Goal: Transaction & Acquisition: Obtain resource

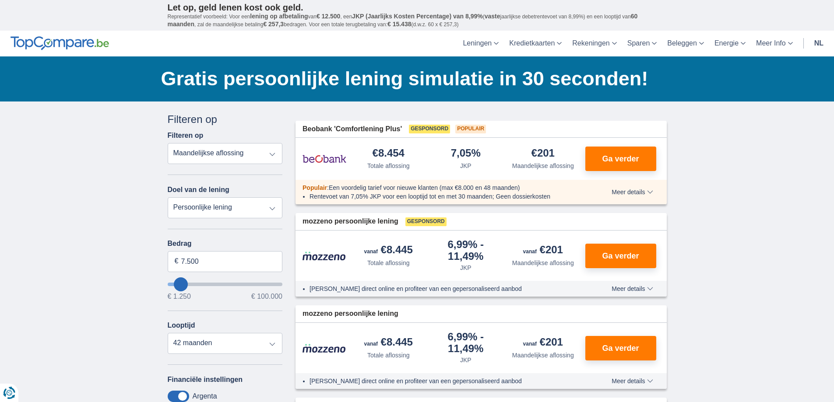
scroll to position [7, 0]
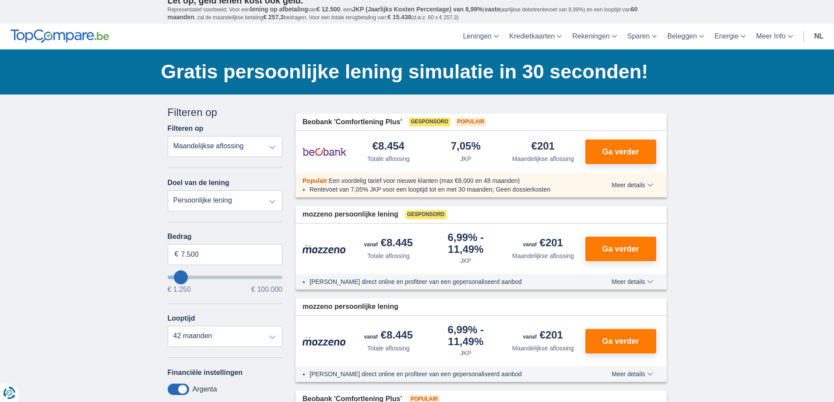
click at [274, 201] on select "Persoonlijke lening Auto Moto / fiets Mobilhome / caravan Renovatie Energie Sch…" at bounding box center [225, 200] width 115 height 21
select select "debtConsolidation"
click at [168, 190] on select "Persoonlijke lening Auto Moto / fiets Mobilhome / caravan Renovatie Energie Sch…" at bounding box center [225, 200] width 115 height 21
type input "10.000"
type input "10250"
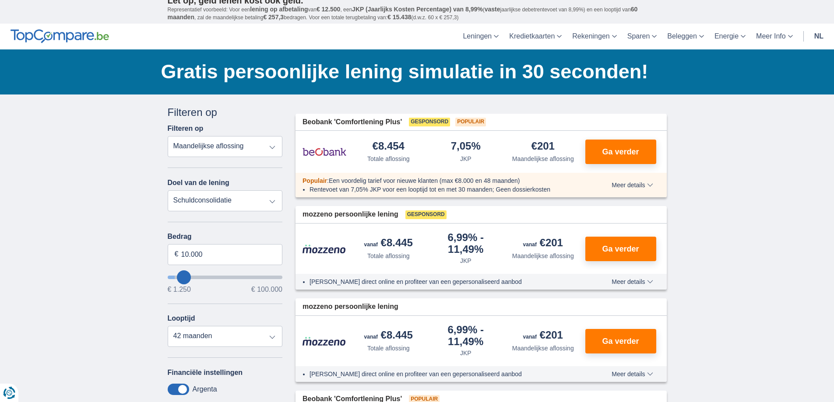
select select "48"
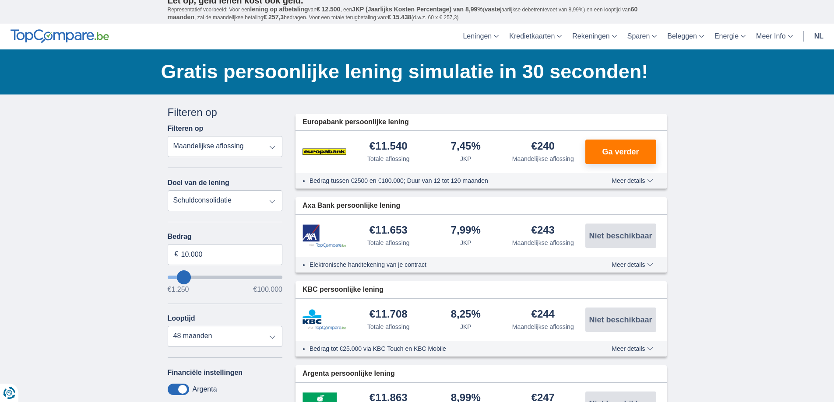
type input "12.250"
type input "12250"
type input "13.250"
type input "14250"
type input "14.250"
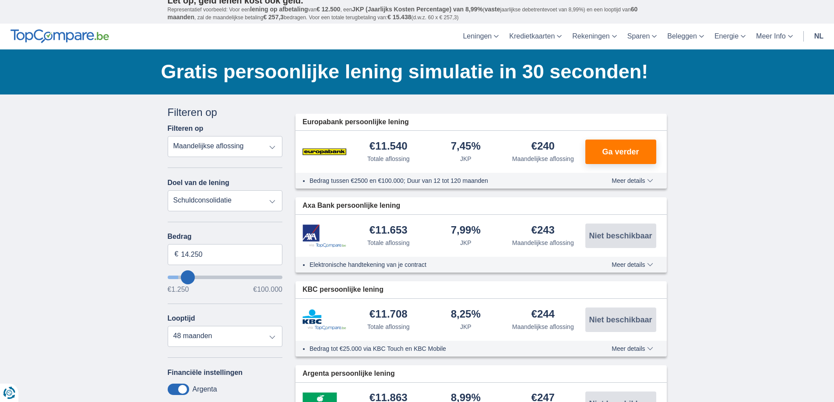
select select "60"
type input "13.250"
type input "13250"
type input "14.250"
type input "14250"
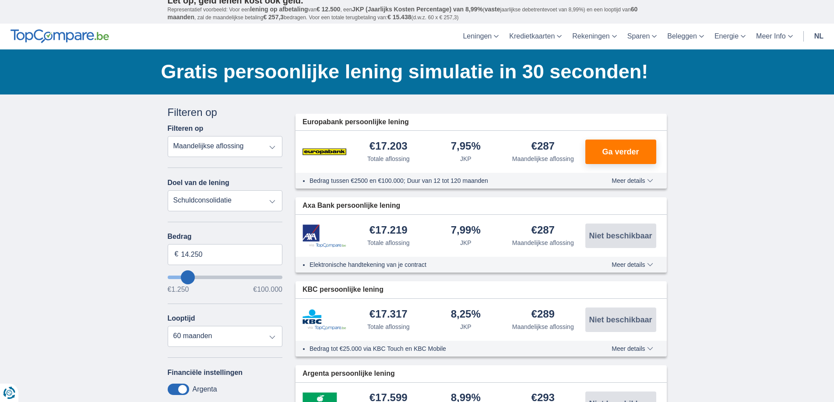
click at [188, 278] on input "wantToBorrow" at bounding box center [225, 278] width 115 height 4
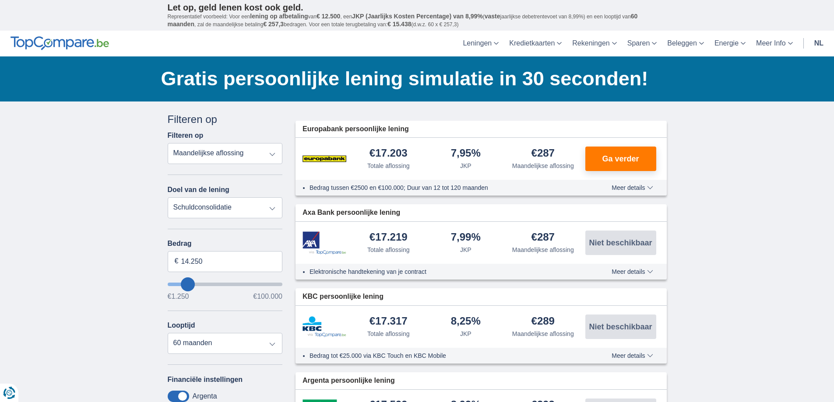
type input "38.250"
type input "38250"
select select "120"
type input "38250"
click at [212, 283] on input "wantToBorrow" at bounding box center [225, 285] width 115 height 4
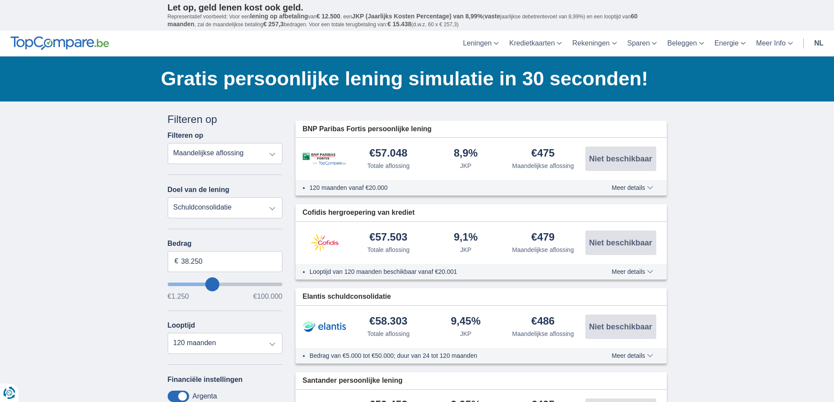
type input "55.250"
type input "55250"
click at [229, 283] on input "wantToBorrow" at bounding box center [225, 285] width 115 height 4
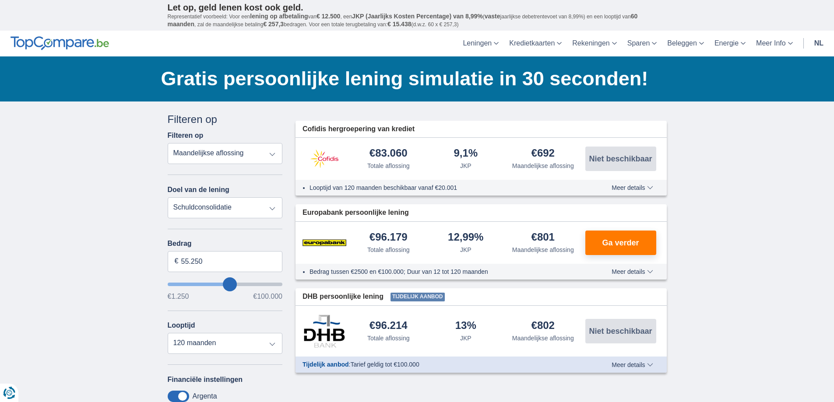
type input "37.250"
type input "37250"
click at [211, 284] on input "wantToBorrow" at bounding box center [225, 285] width 115 height 4
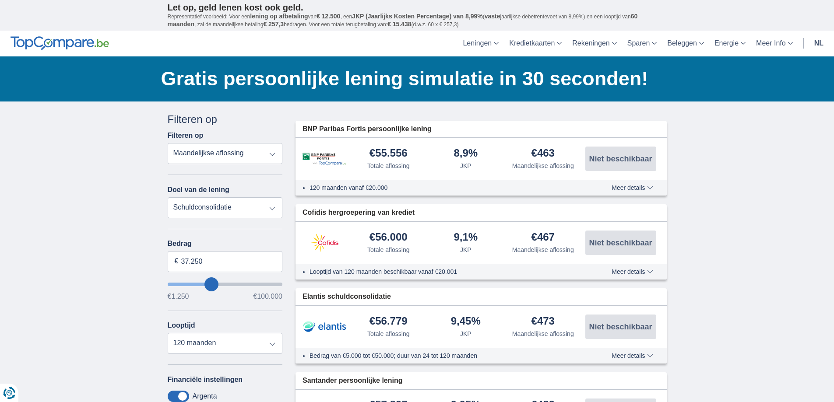
type input "54.250"
type input "54250"
click at [228, 283] on input "wantToBorrow" at bounding box center [225, 285] width 115 height 4
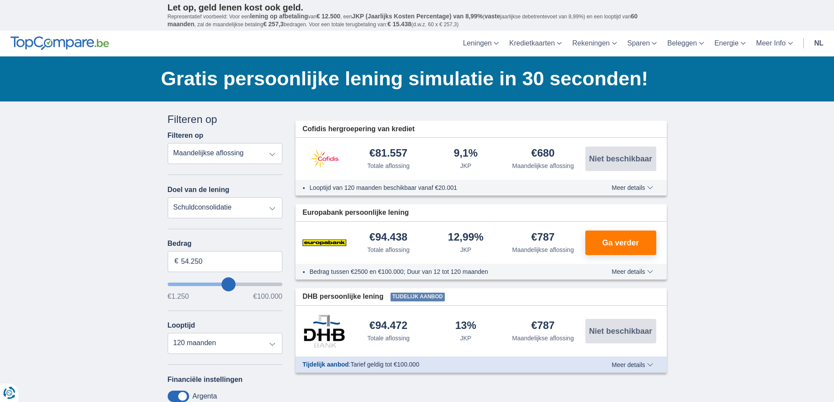
type input "53.250"
type input "52250"
type input "53.250"
type input "53250"
type input "52.250"
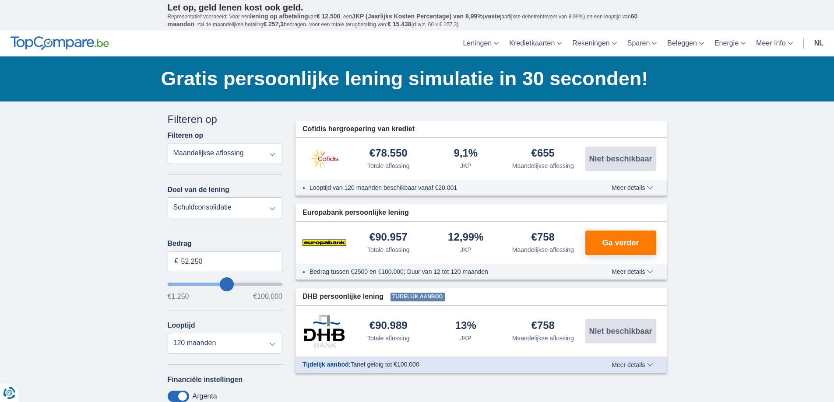
type input "51250"
type input "38.250"
type input "38250"
click at [213, 285] on input "wantToBorrow" at bounding box center [225, 285] width 115 height 4
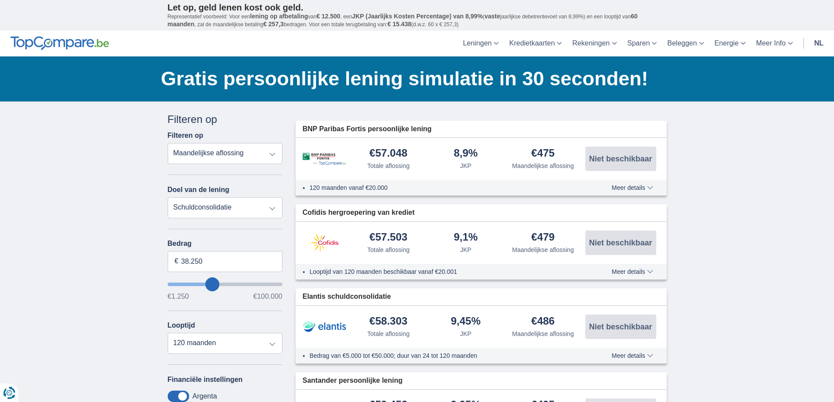
click at [219, 283] on input "wantToBorrow" at bounding box center [225, 285] width 115 height 4
type input "49.250"
type input "49250"
type input "48.250"
type input "48250"
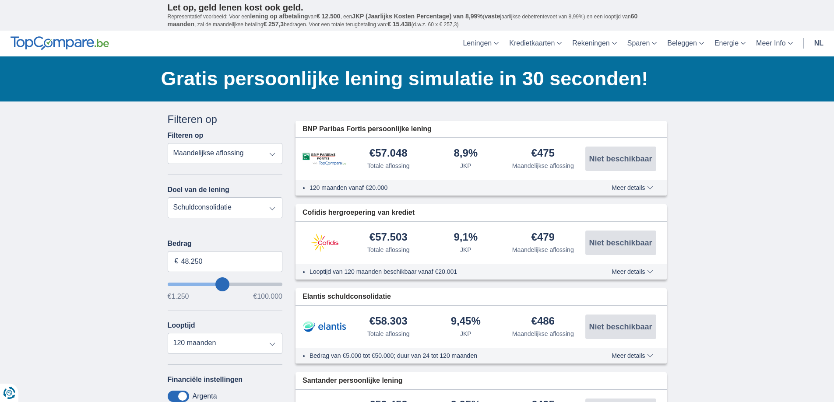
click at [223, 286] on input "wantToBorrow" at bounding box center [225, 285] width 115 height 4
type input "38.250"
type input "38250"
click at [212, 286] on input "wantToBorrow" at bounding box center [225, 285] width 115 height 4
drag, startPoint x: 215, startPoint y: 260, endPoint x: 171, endPoint y: 255, distance: 44.5
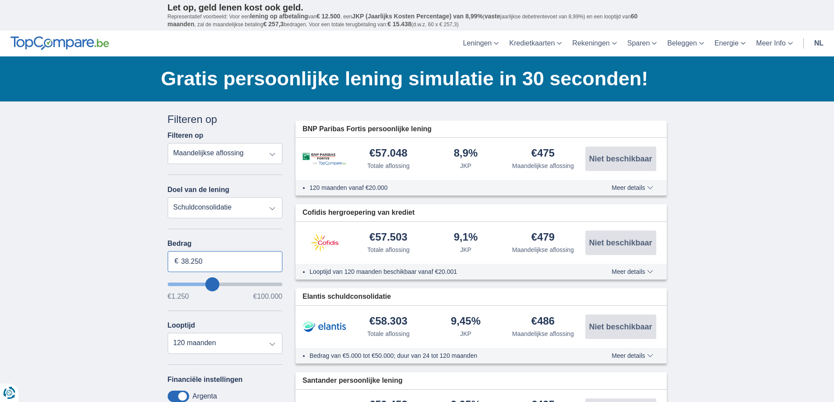
click at [171, 255] on input "38.250" at bounding box center [225, 261] width 115 height 21
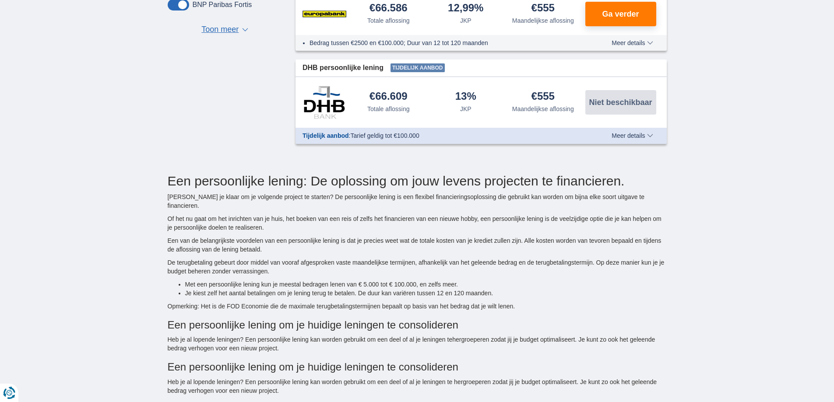
scroll to position [520, 0]
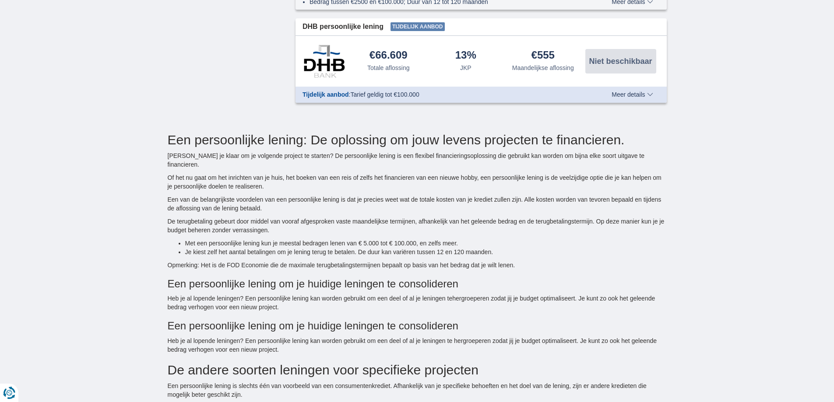
type input "40.000"
type input "40250"
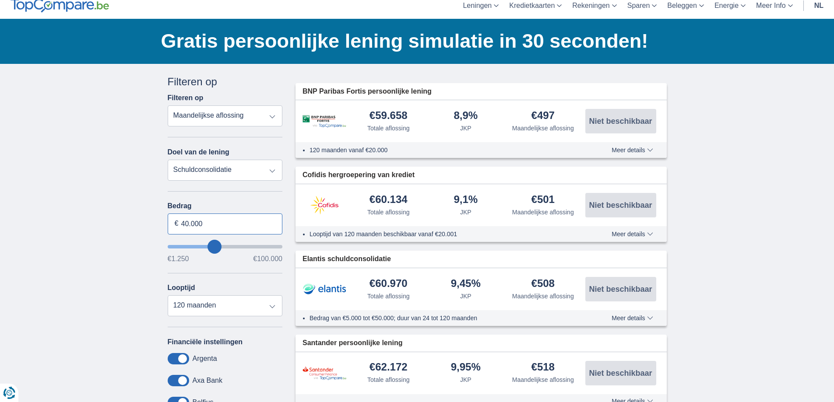
scroll to position [0, 0]
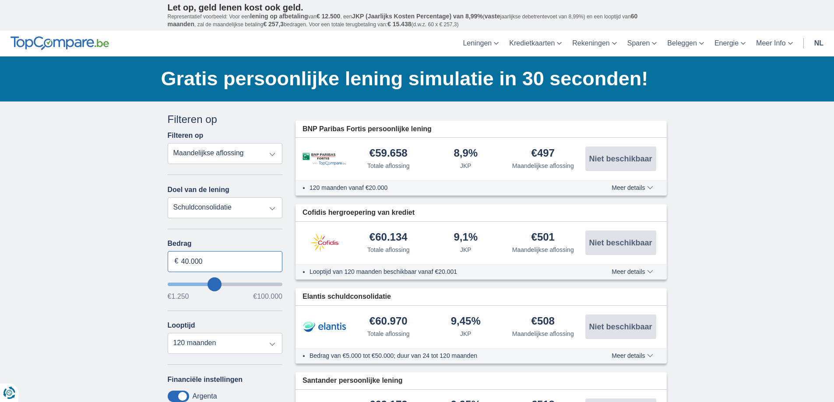
scroll to position [7, 0]
